Goal: Transaction & Acquisition: Book appointment/travel/reservation

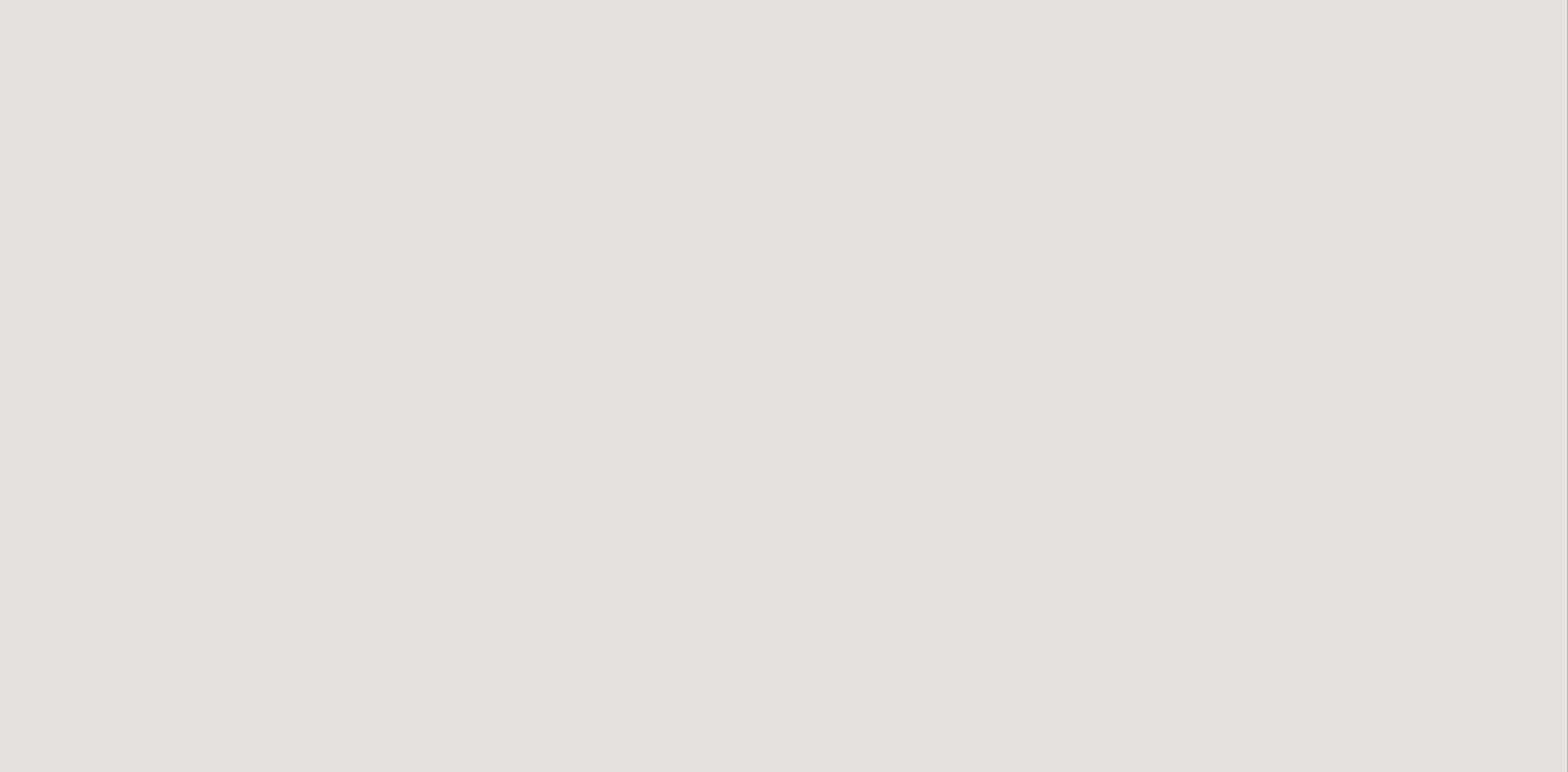
scroll to position [493, 0]
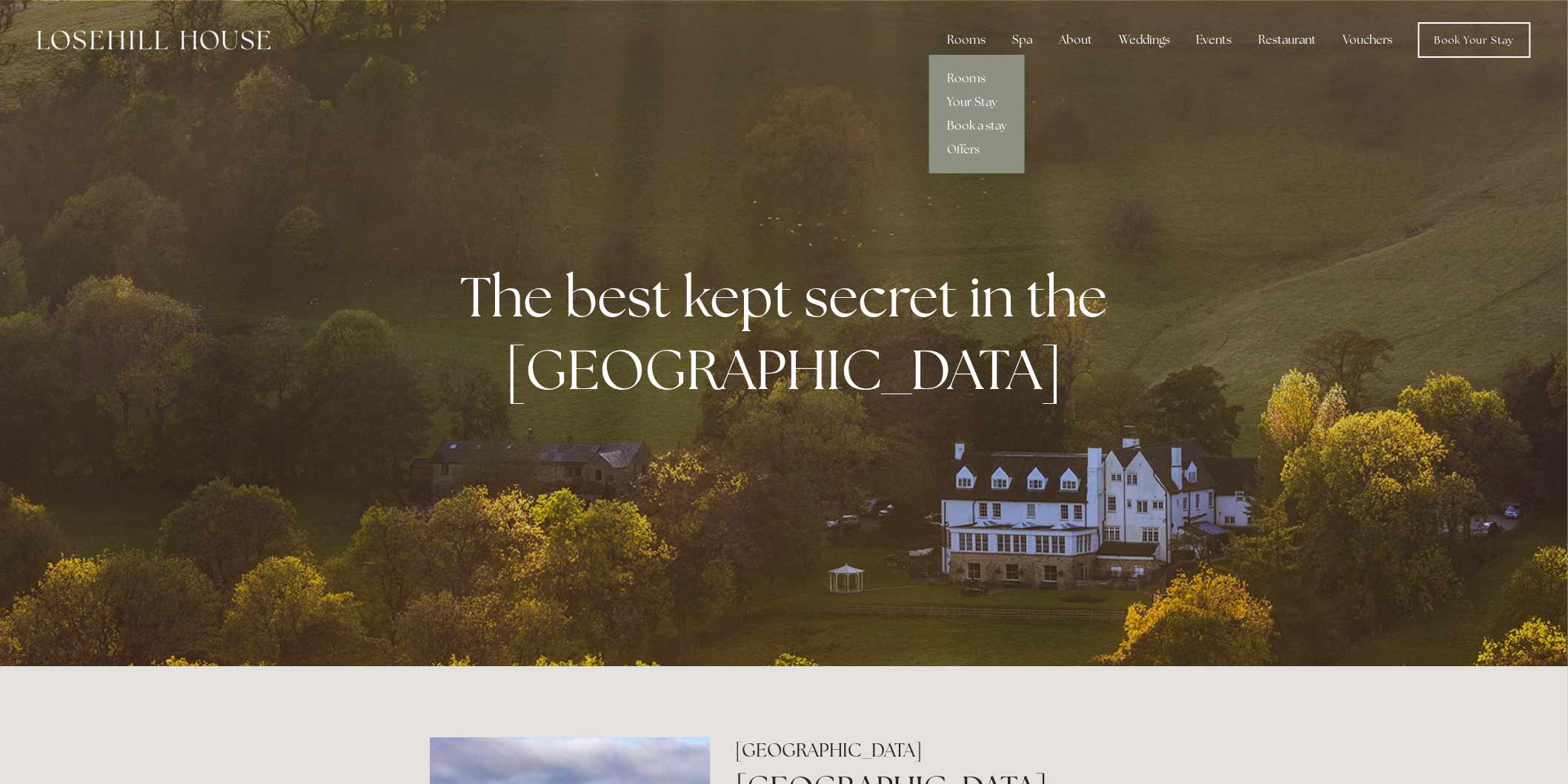
click at [974, 130] on link "Book a stay" at bounding box center [976, 126] width 96 height 23
